Goal: Task Accomplishment & Management: Complete application form

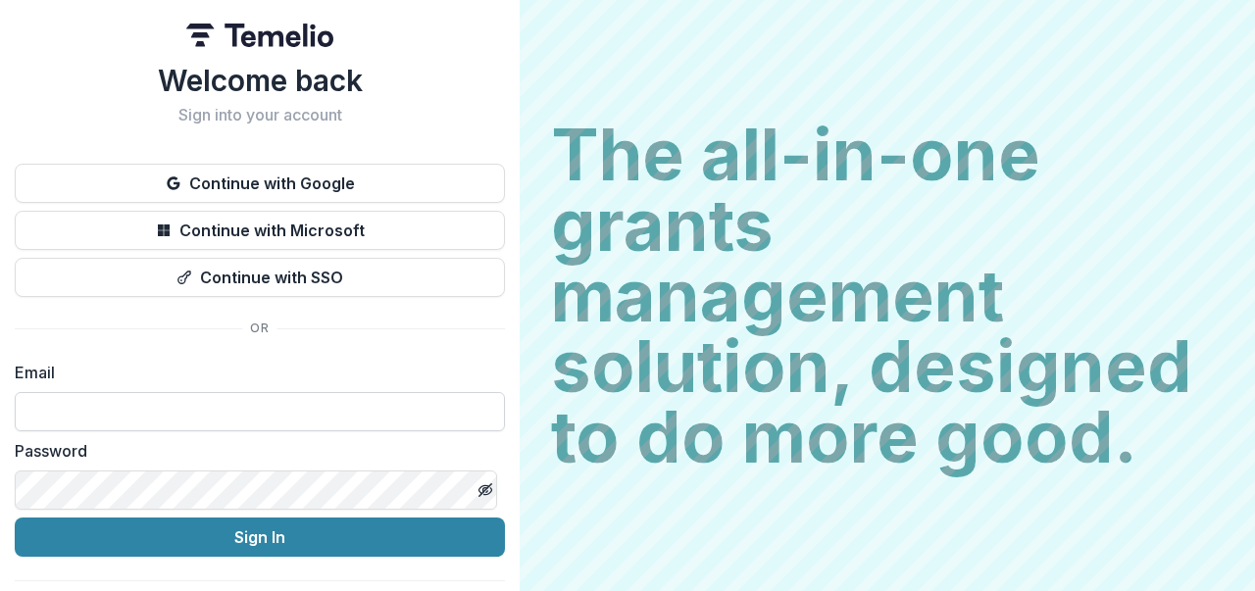
click at [301, 411] on input at bounding box center [260, 411] width 490 height 39
type input "**********"
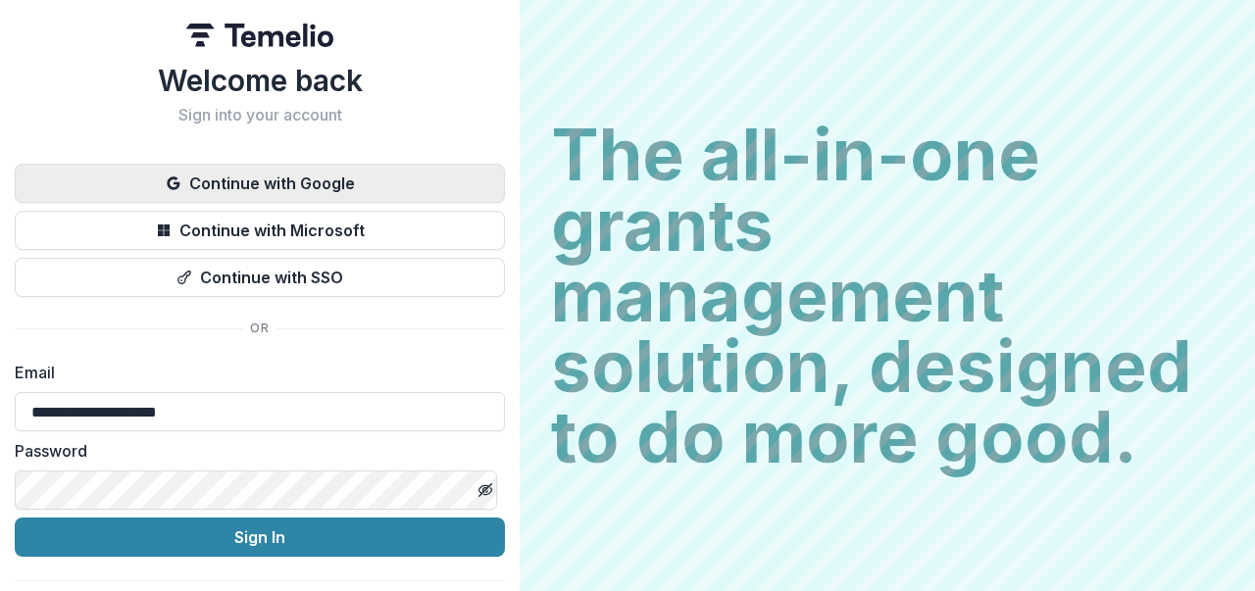
click at [380, 166] on button "Continue with Google" at bounding box center [260, 183] width 490 height 39
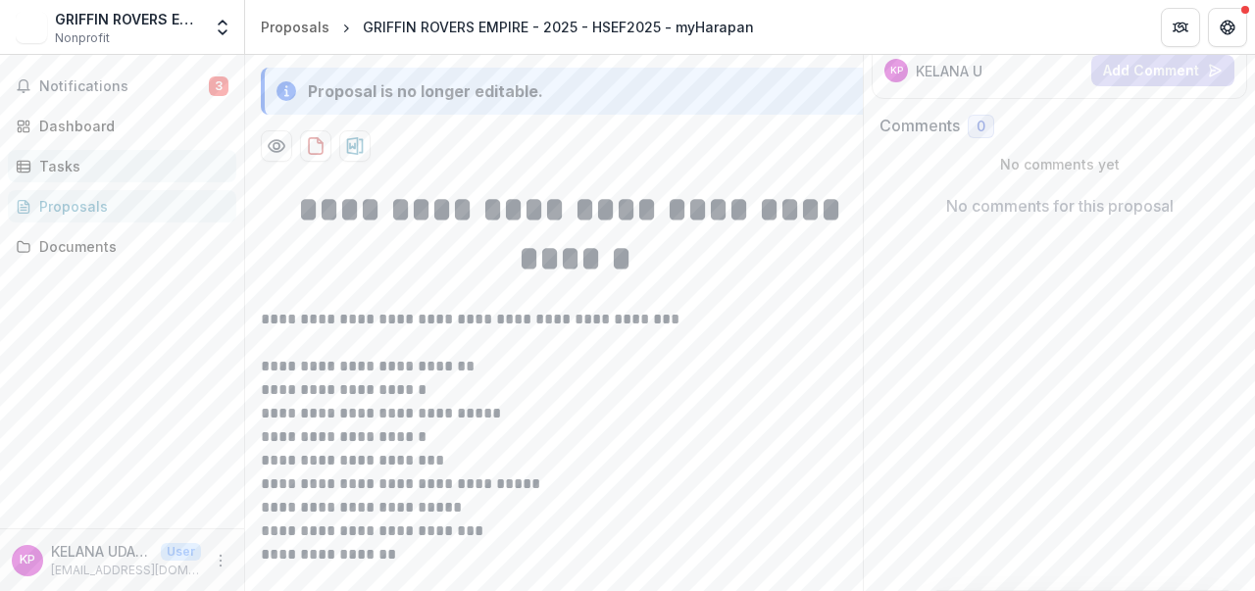
scroll to position [196, 0]
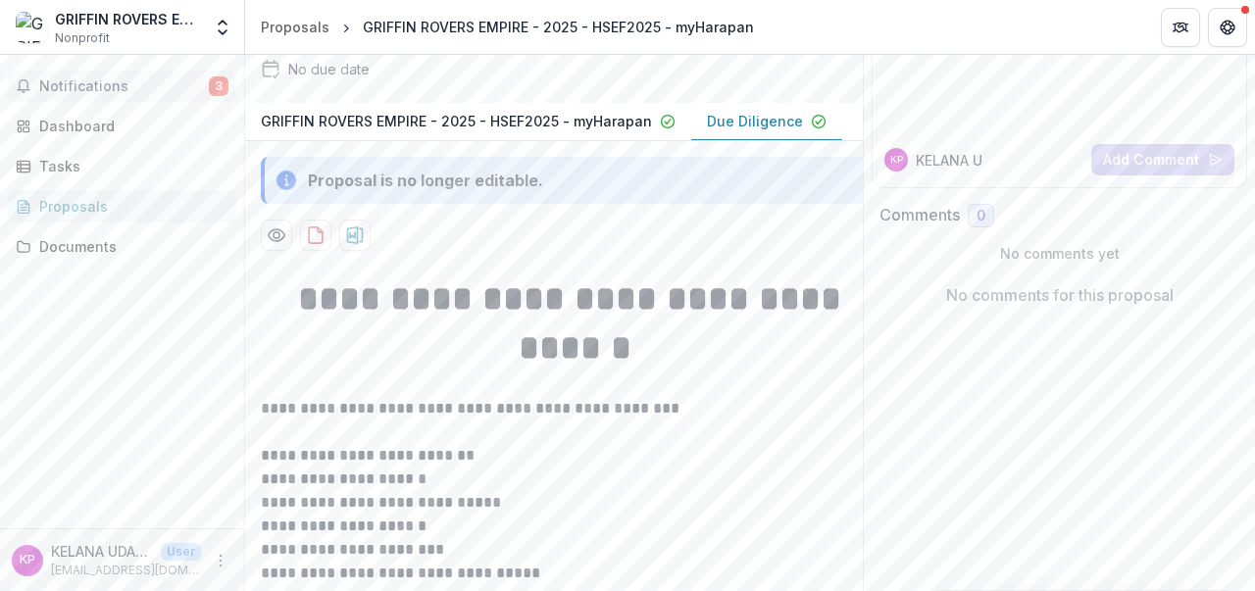
click at [153, 76] on button "Notifications 3" at bounding box center [122, 86] width 228 height 31
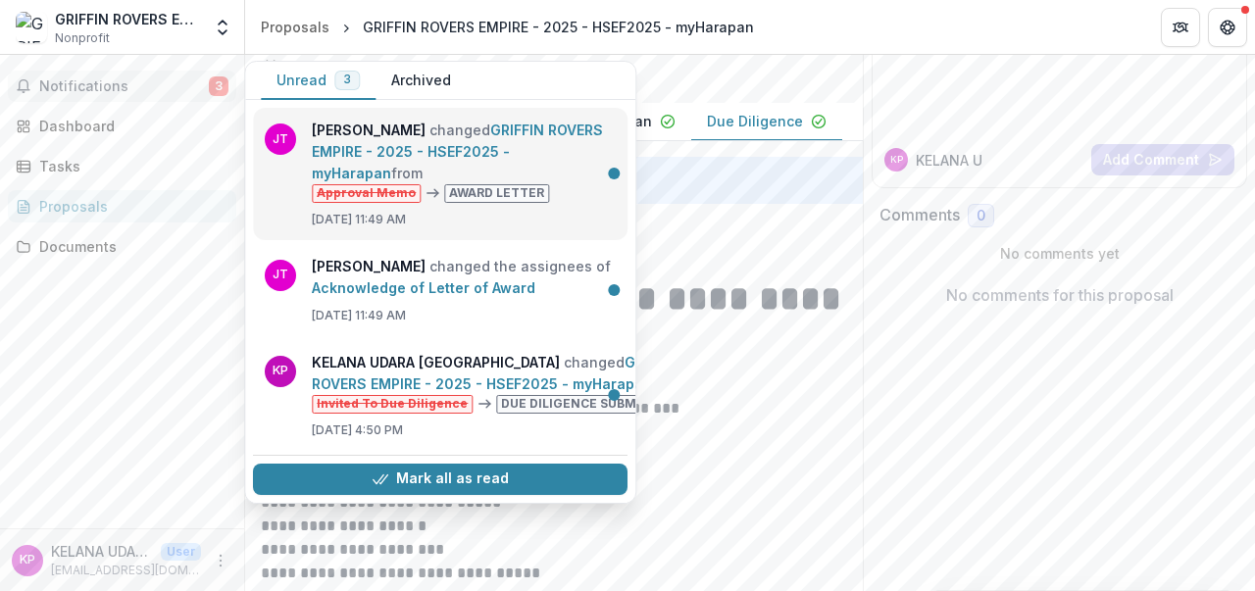
click at [561, 181] on link "GRIFFIN ROVERS EMPIRE - 2025 - HSEF2025 - myHarapan" at bounding box center [457, 152] width 291 height 60
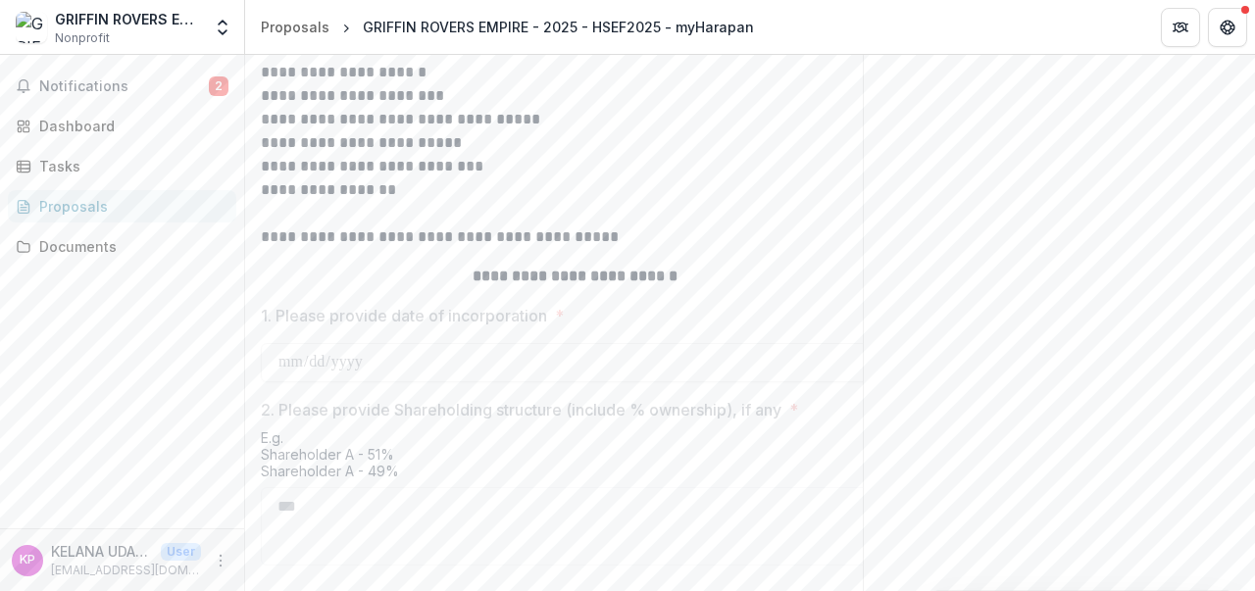
scroll to position [490, 0]
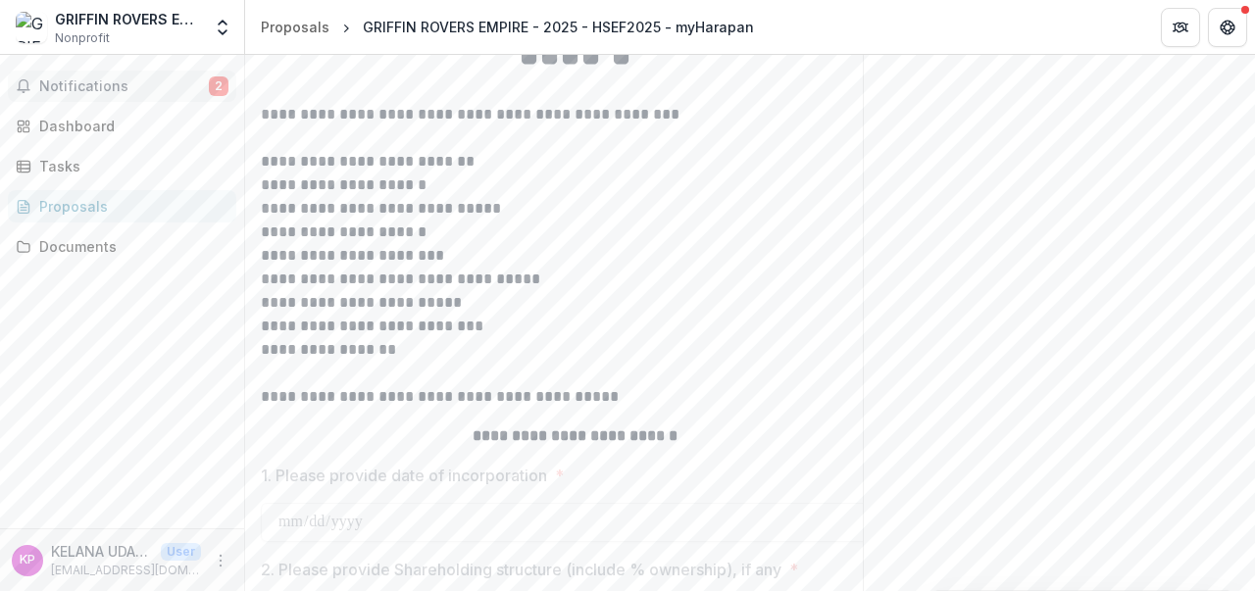
click at [132, 91] on span "Notifications" at bounding box center [124, 86] width 170 height 17
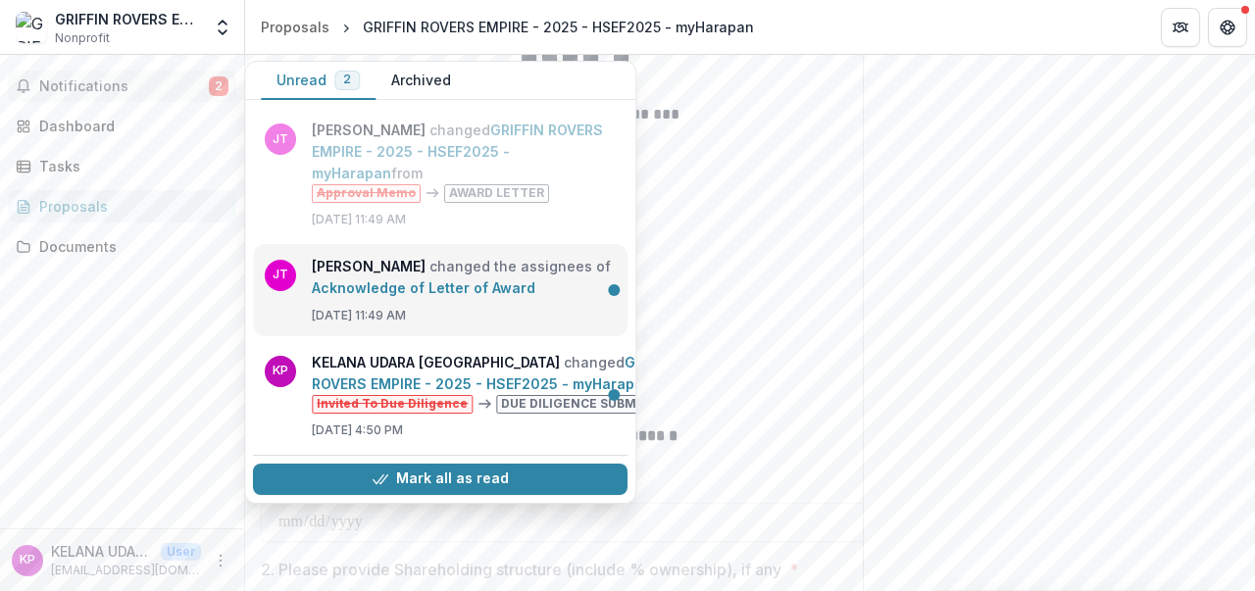
scroll to position [33, 0]
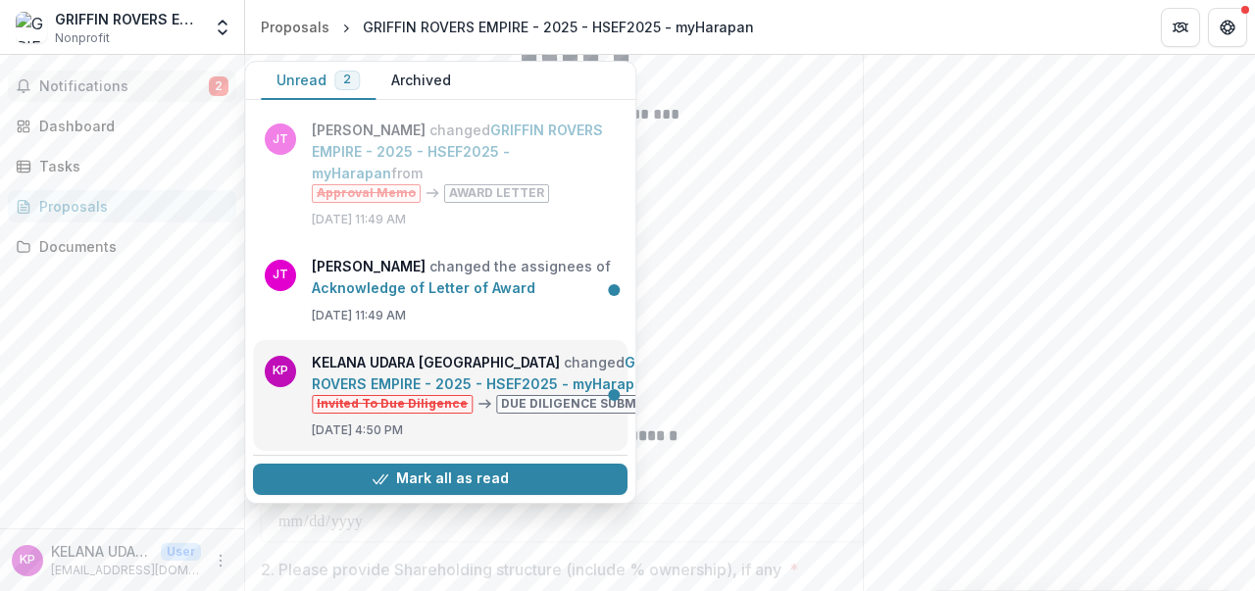
click at [472, 392] on link "GRIFFIN ROVERS EMPIRE - 2025 - HSEF2025 - myHarapan" at bounding box center [495, 373] width 367 height 38
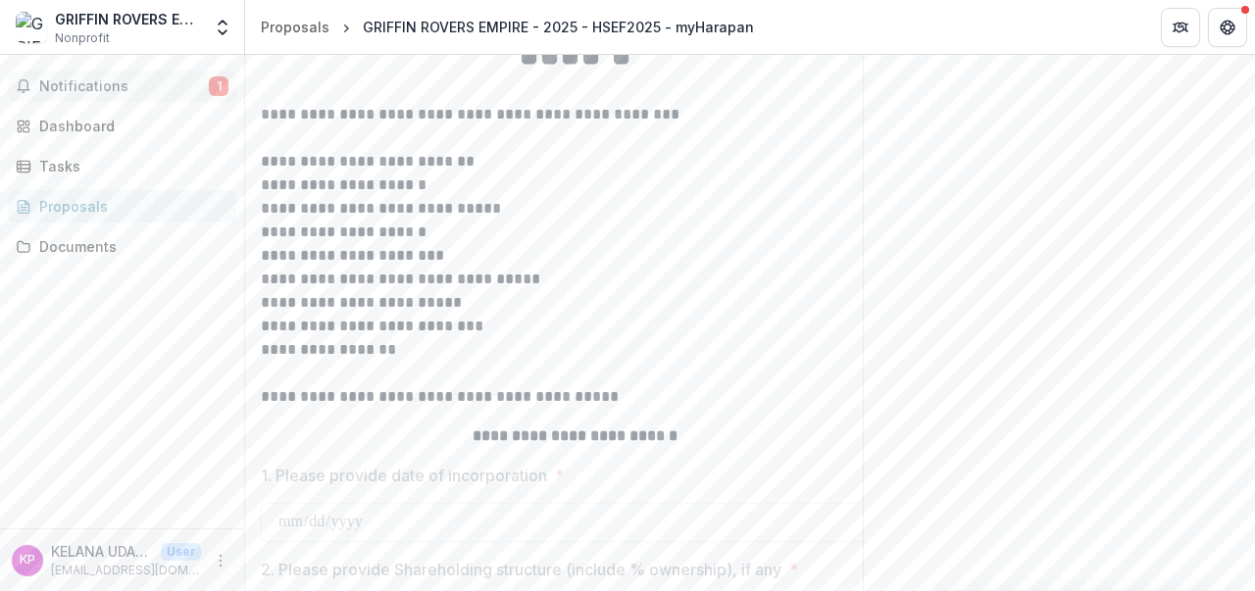
click at [100, 96] on button "Notifications 1" at bounding box center [122, 86] width 228 height 31
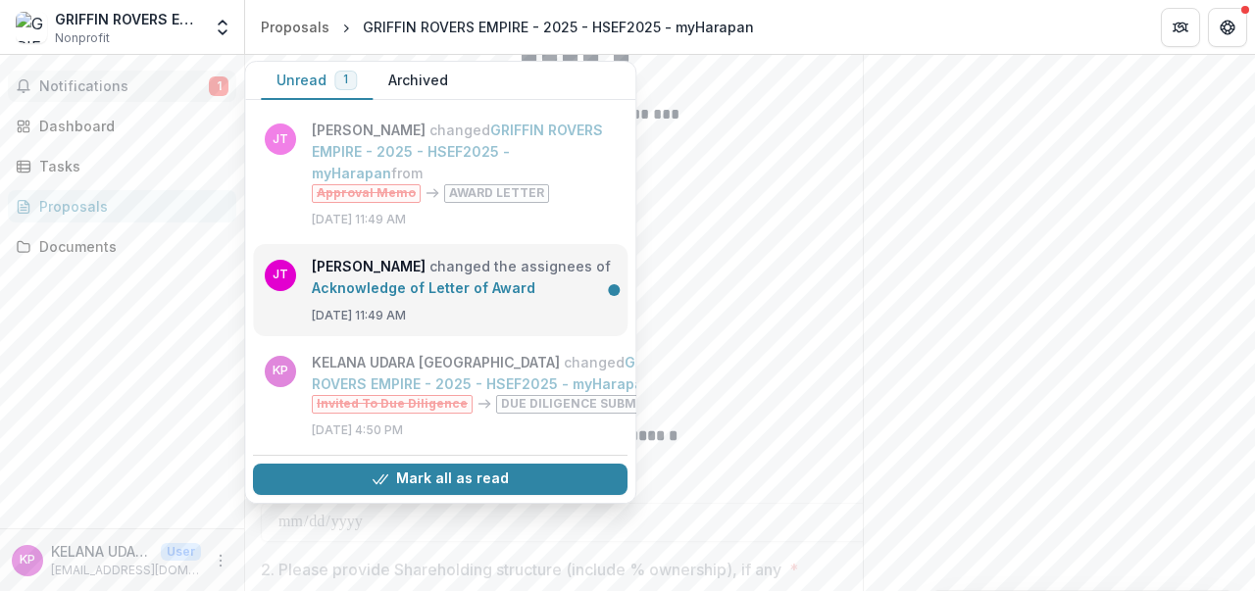
click at [382, 282] on link "Acknowledge of Letter of Award" at bounding box center [423, 287] width 223 height 17
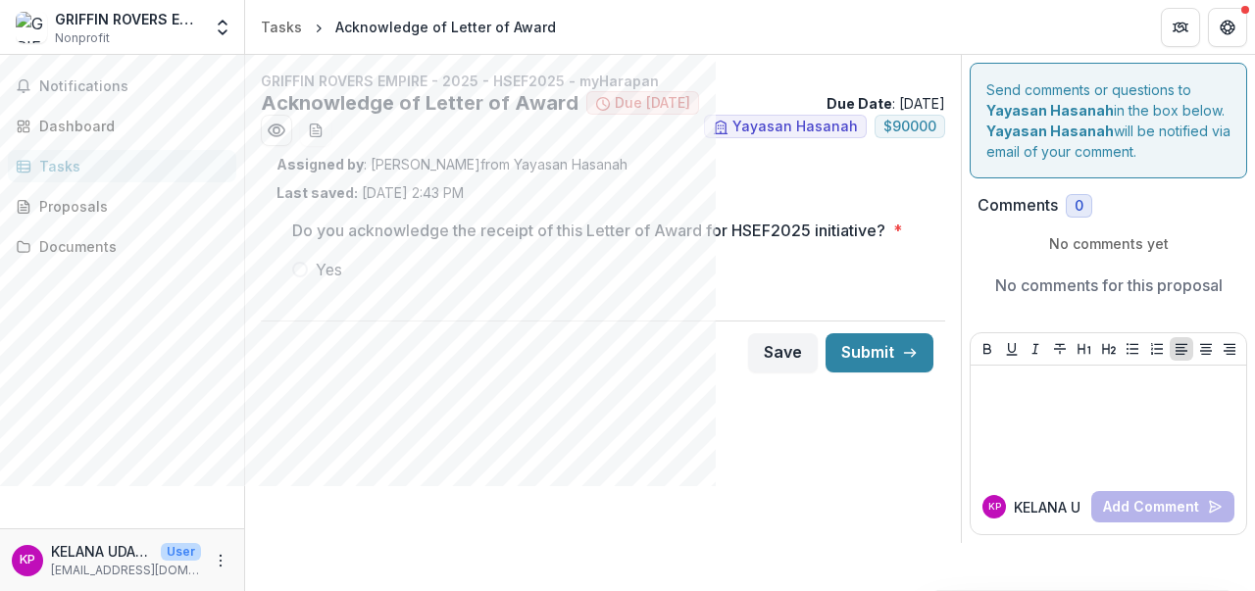
click at [302, 277] on span at bounding box center [300, 270] width 16 height 16
click at [888, 370] on button "Submit" at bounding box center [879, 352] width 108 height 39
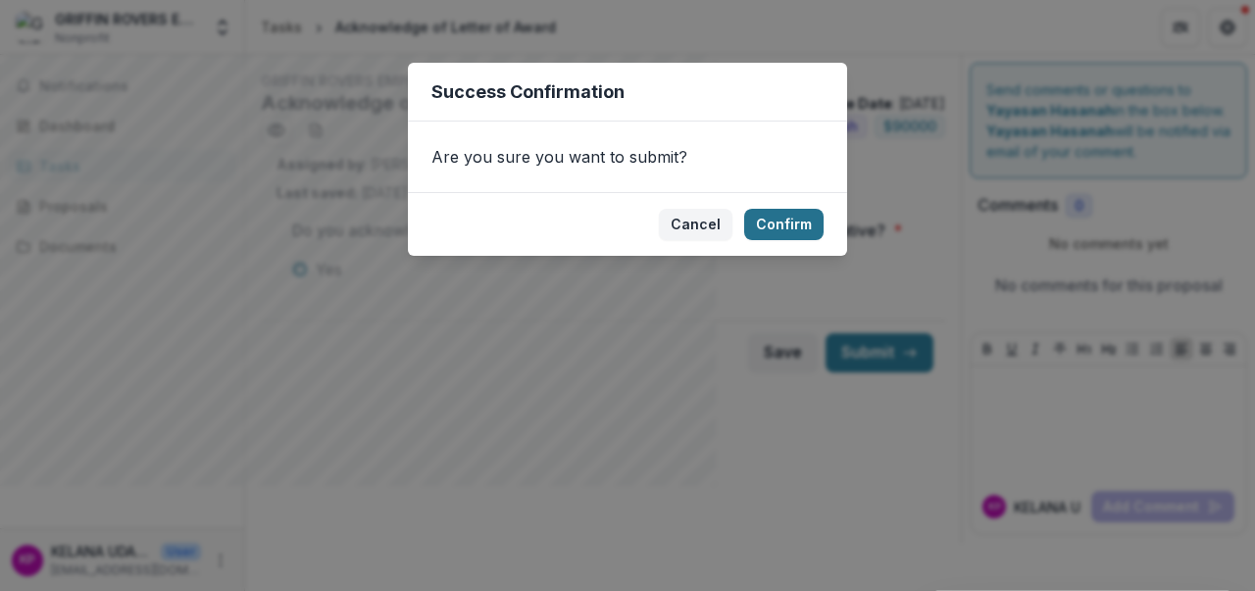
click at [780, 228] on button "Confirm" at bounding box center [783, 224] width 79 height 31
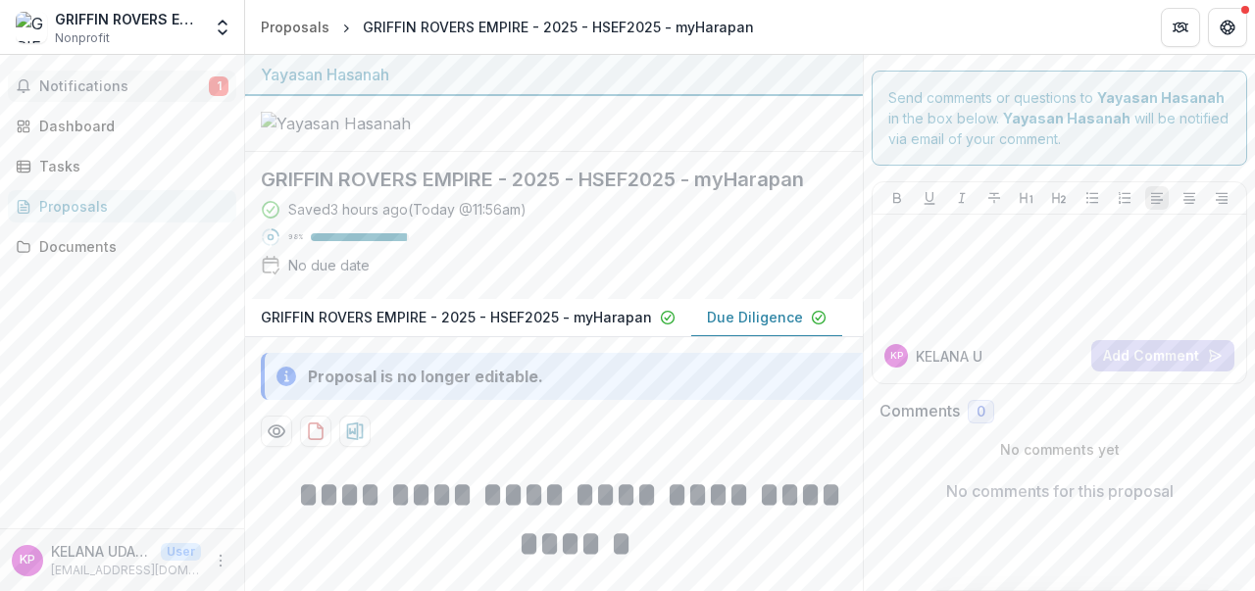
click at [154, 86] on span "Notifications" at bounding box center [124, 86] width 170 height 17
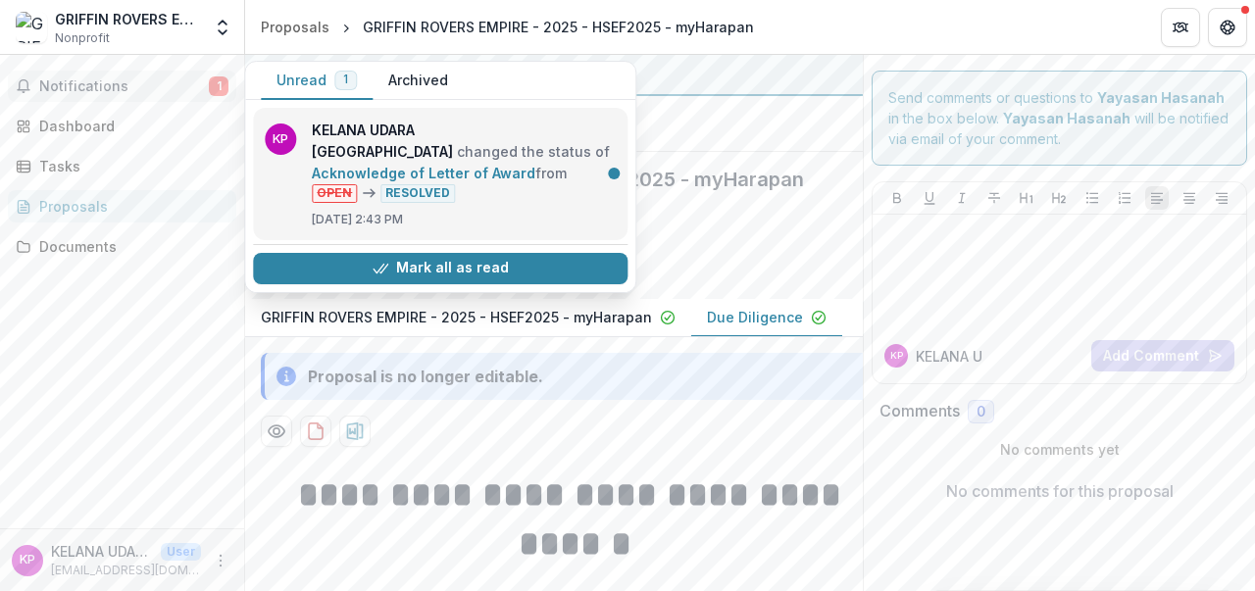
click at [429, 181] on link "Acknowledge of Letter of Award" at bounding box center [423, 173] width 223 height 17
